Goal: Check status: Check status

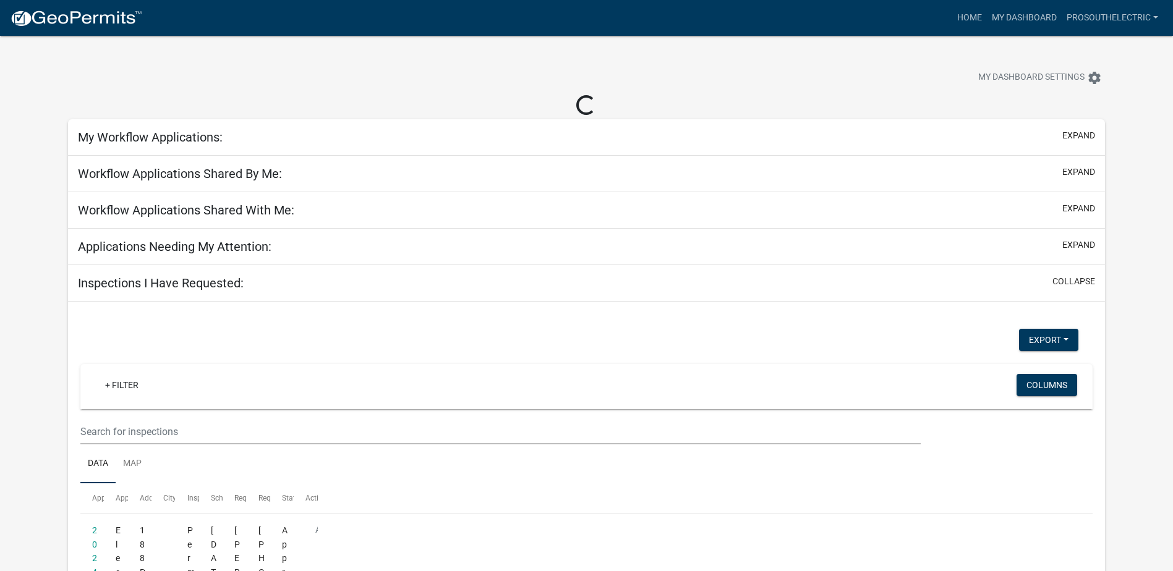
select select "3: 100"
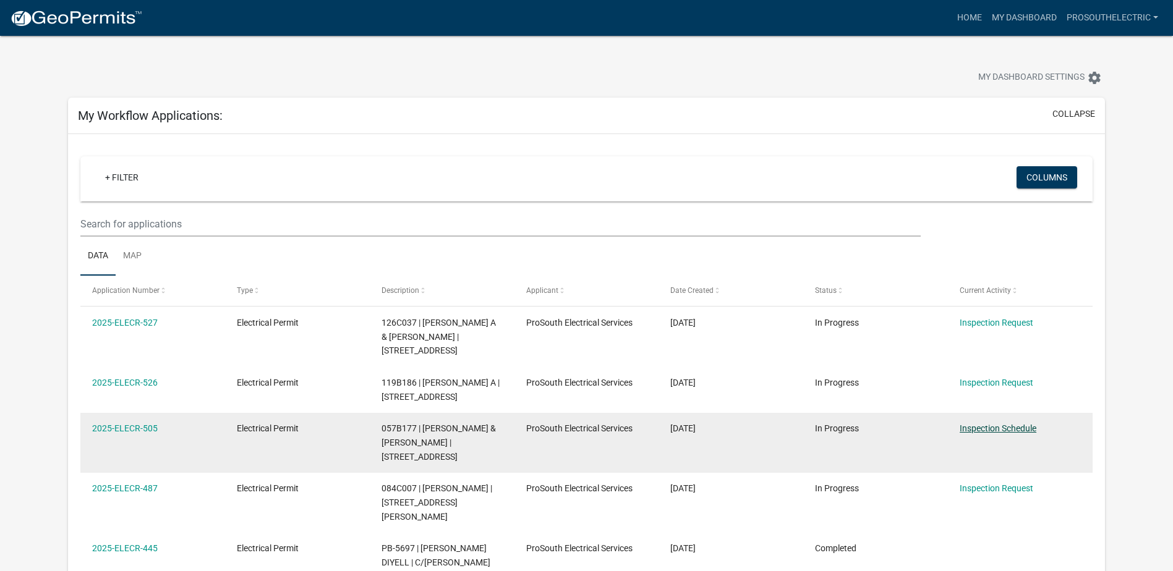
click at [1012, 429] on link "Inspection Schedule" at bounding box center [998, 429] width 77 height 10
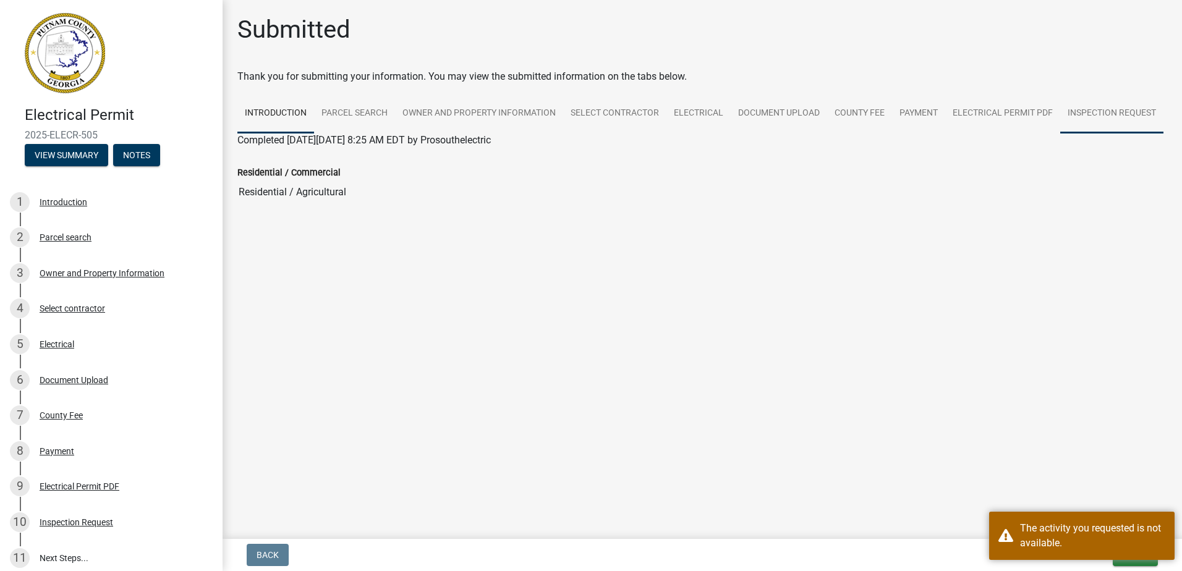
click at [1074, 114] on link "Inspection Request" at bounding box center [1112, 114] width 103 height 40
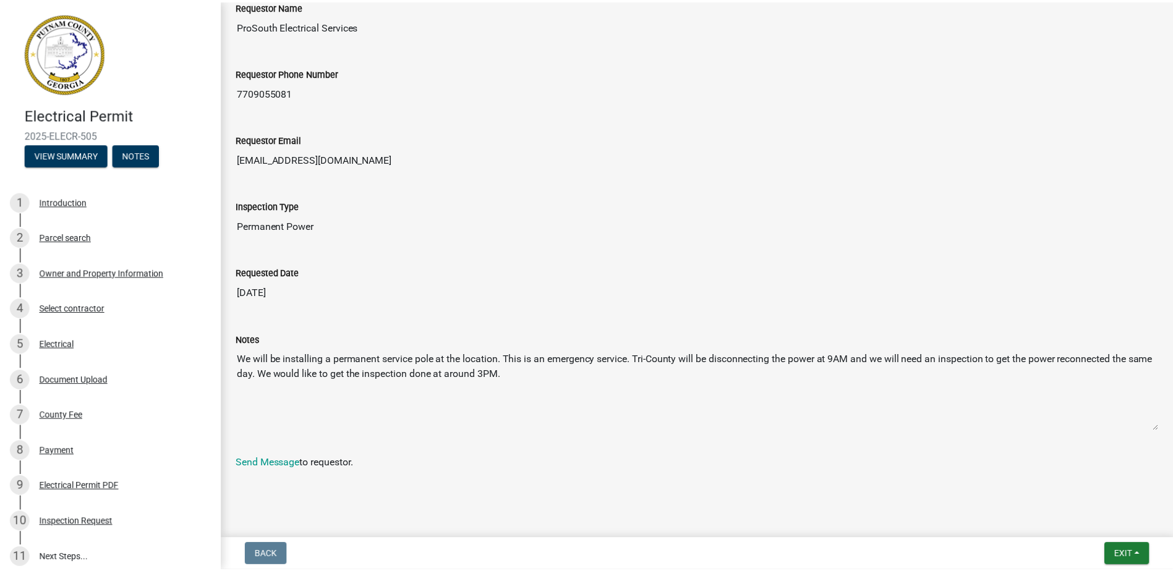
scroll to position [185, 0]
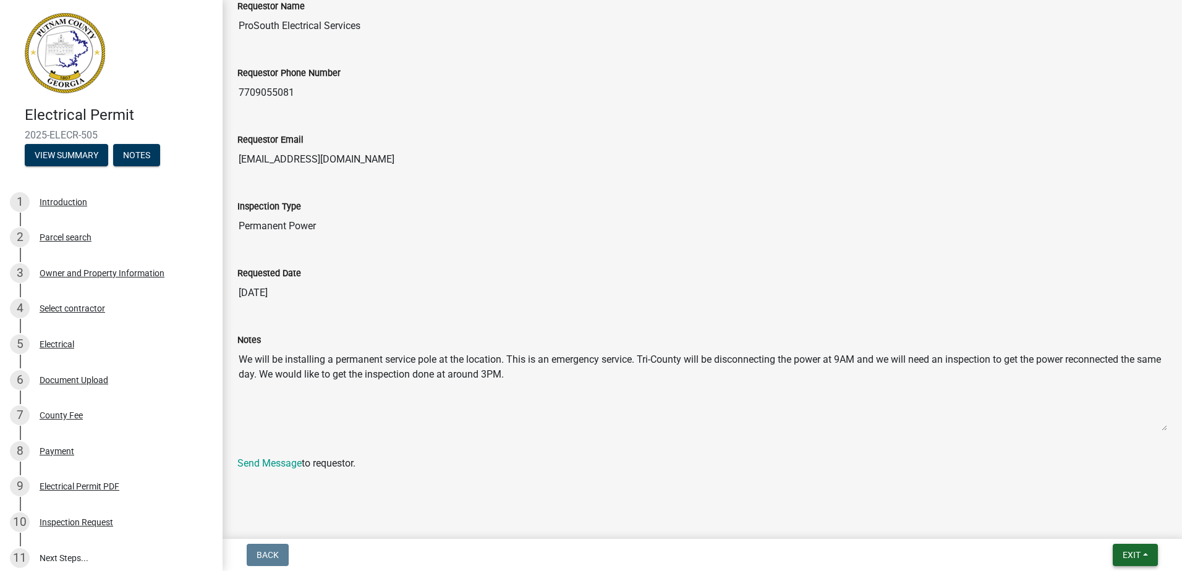
click at [1140, 547] on button "Exit" at bounding box center [1135, 555] width 45 height 22
click at [1122, 522] on button "Save & Exit" at bounding box center [1108, 523] width 99 height 30
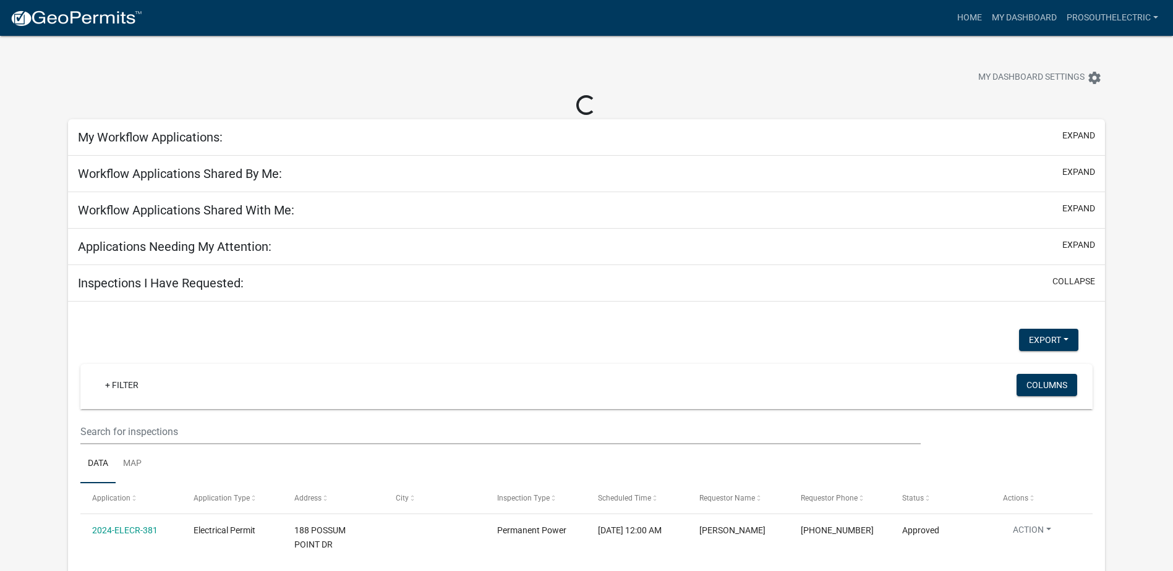
select select "3: 100"
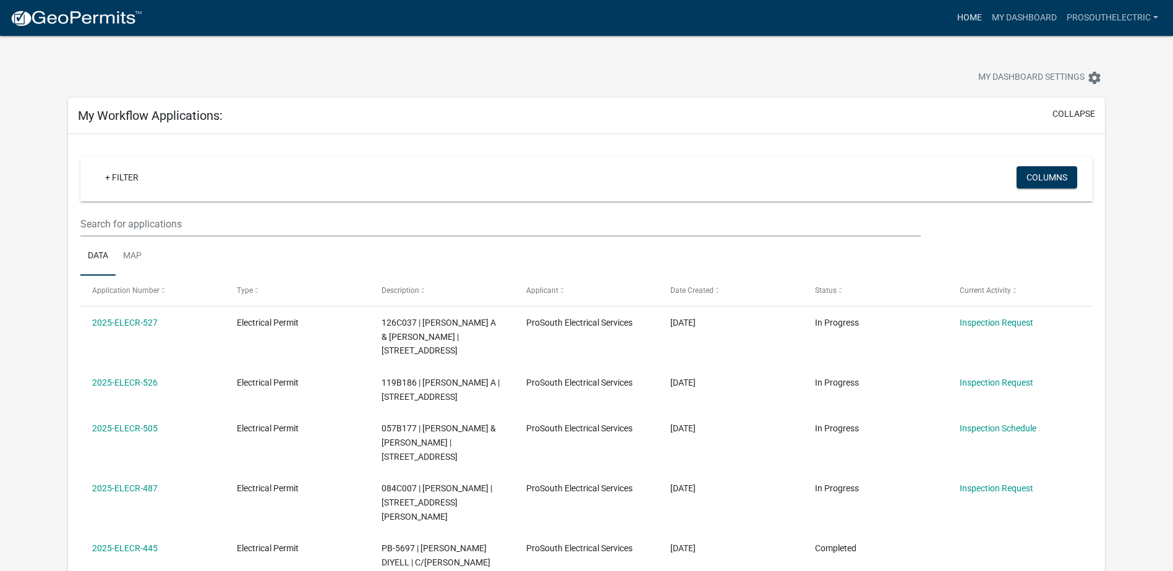
click at [974, 15] on link "Home" at bounding box center [969, 18] width 35 height 24
